Goal: Consume media (video, audio)

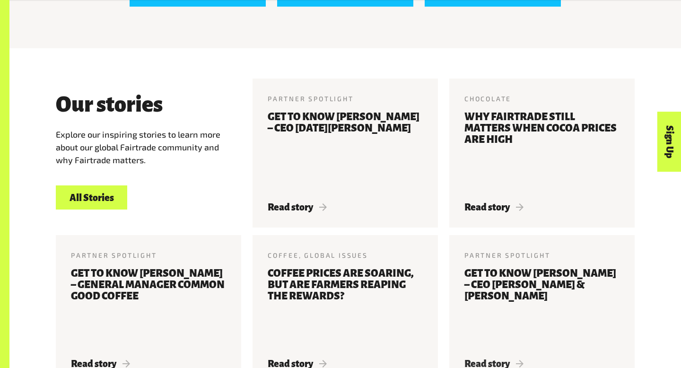
scroll to position [1076, 0]
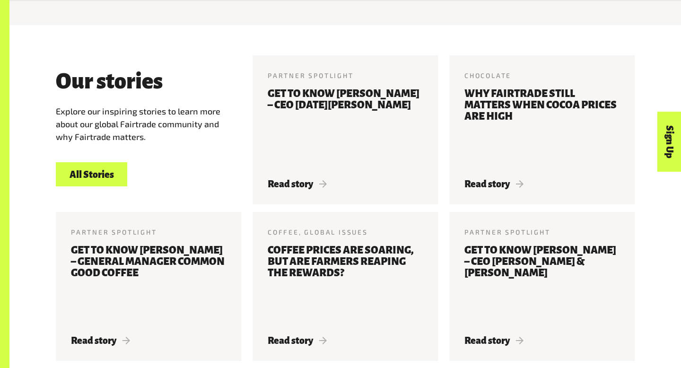
click at [84, 174] on link "All Stories" at bounding box center [91, 174] width 71 height 24
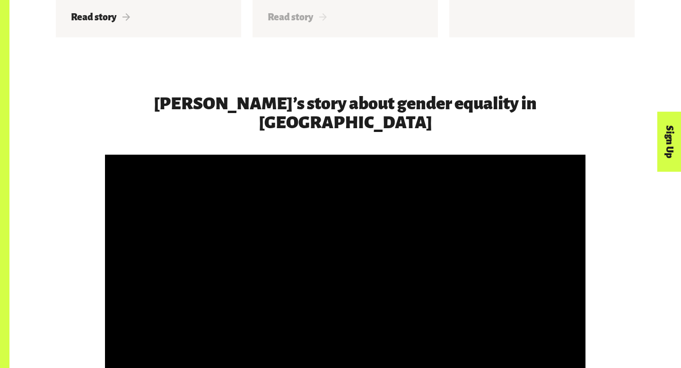
scroll to position [1486, 0]
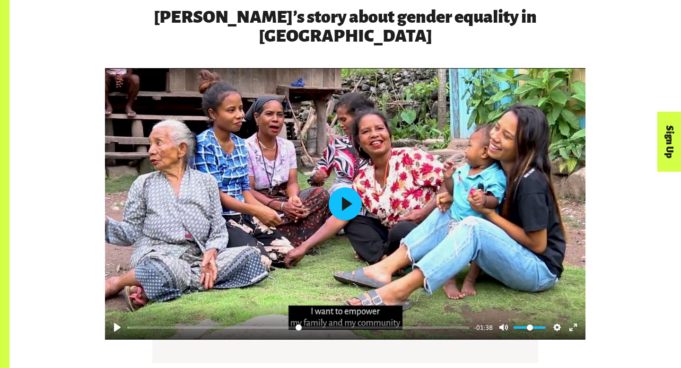
click at [344, 187] on button "Play" at bounding box center [345, 203] width 33 height 33
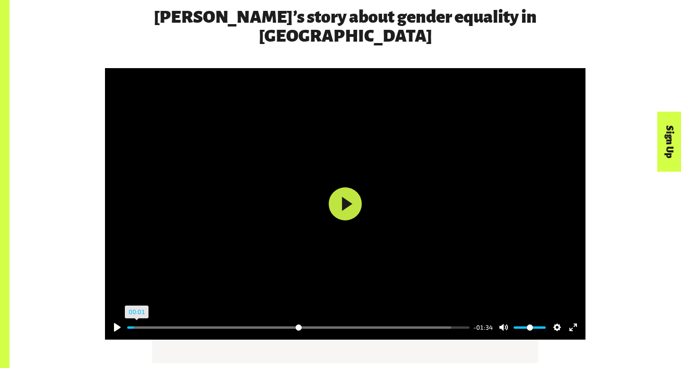
type input "****"
drag, startPoint x: 181, startPoint y: 307, endPoint x: 137, endPoint y: 314, distance: 44.5
click at [137, 314] on div "Pause Play % buffered 00:01 -01:34 Unmute Mute Disable captions Enable captions…" at bounding box center [345, 321] width 480 height 36
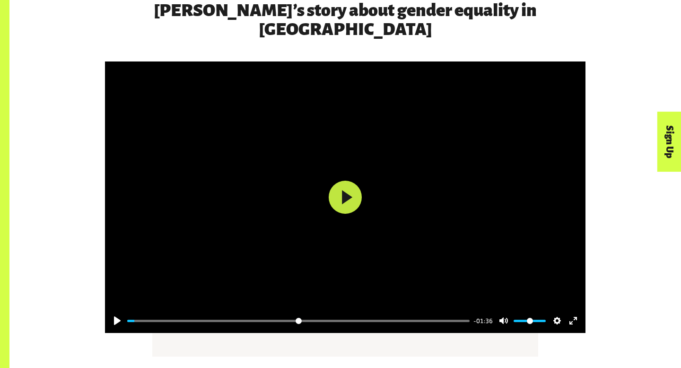
scroll to position [1494, 0]
